Goal: Transaction & Acquisition: Purchase product/service

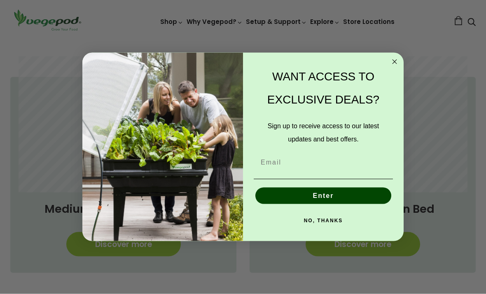
click at [394, 64] on icon "Close dialog" at bounding box center [394, 62] width 4 height 4
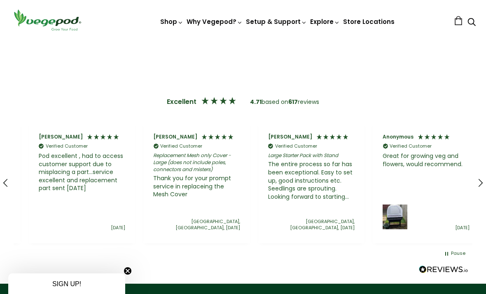
scroll to position [0, 344]
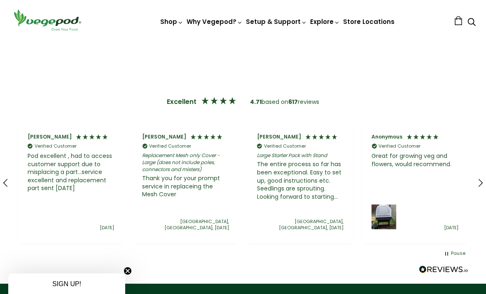
click at [477, 178] on icon "REVIEWS.io Carousel Scroll Right" at bounding box center [480, 183] width 10 height 10
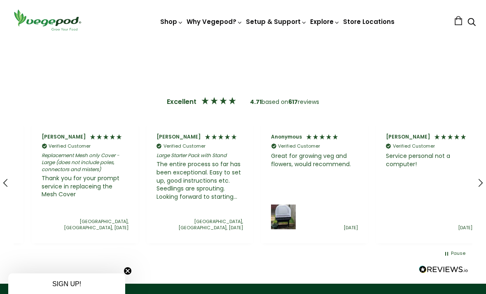
scroll to position [0, 459]
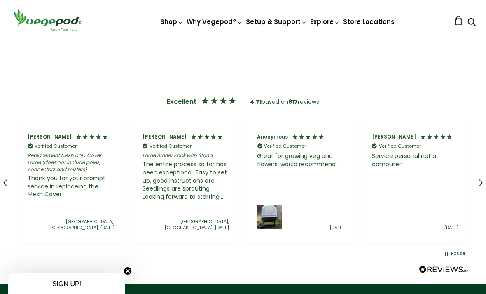
click at [481, 178] on icon "REVIEWS.io Carousel Scroll Right" at bounding box center [480, 183] width 10 height 10
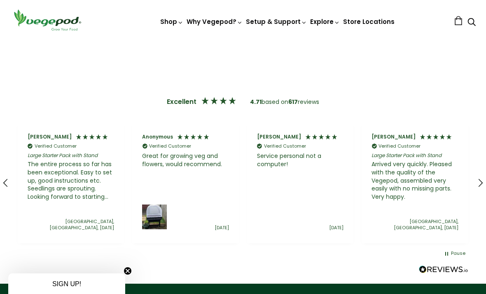
scroll to position [0, 573]
click at [483, 178] on icon "REVIEWS.io Carousel Scroll Right" at bounding box center [480, 183] width 10 height 10
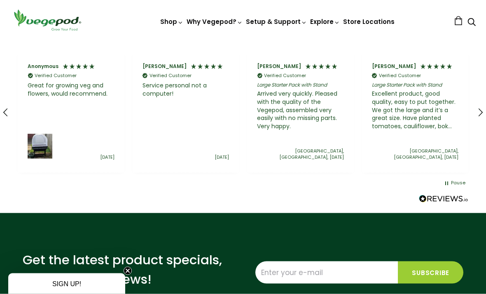
scroll to position [1622, 0]
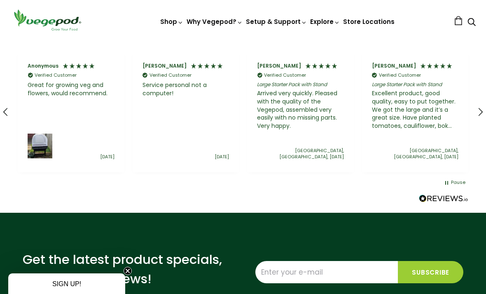
click at [242, 57] on link "Vegepod Features" at bounding box center [281, 57] width 194 height 21
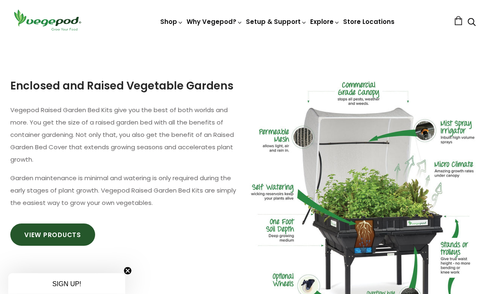
scroll to position [451, 0]
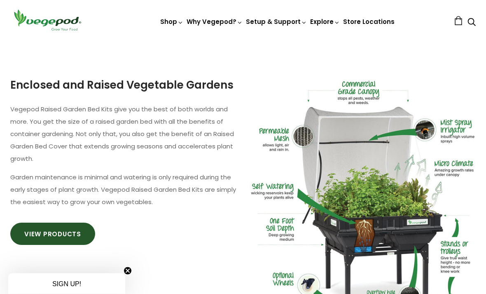
click at [61, 237] on link "View Products" at bounding box center [52, 234] width 85 height 22
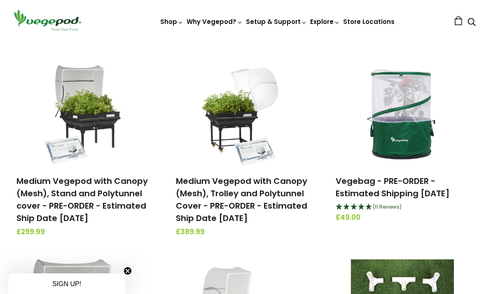
scroll to position [481, 0]
